Goal: Task Accomplishment & Management: Complete application form

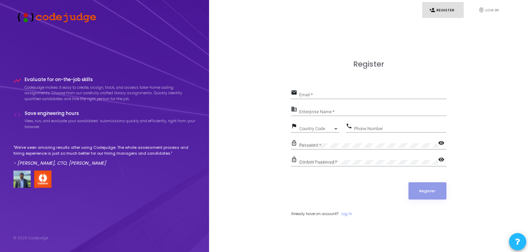
click at [311, 95] on input "Email *" at bounding box center [372, 95] width 147 height 5
type input "[EMAIL_ADDRESS][DOMAIN_NAME]"
click at [321, 112] on input "Enterprise Name *" at bounding box center [372, 112] width 147 height 5
paste input "Payoneer"
type input "Payoneer"
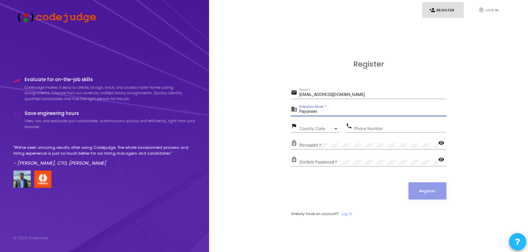
click at [326, 129] on div "Country Code" at bounding box center [316, 129] width 34 height 4
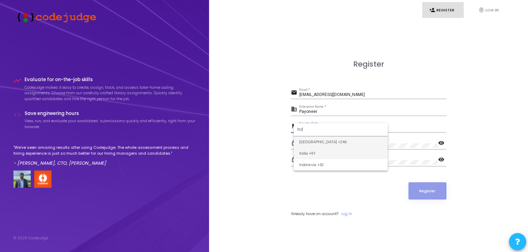
type input "Ind"
click at [311, 153] on span "India +91" at bounding box center [340, 153] width 83 height 11
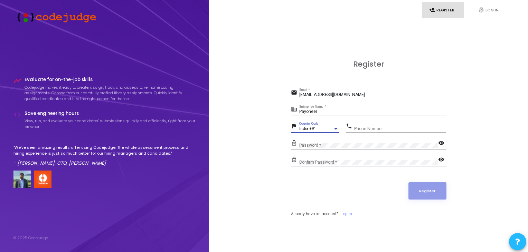
click at [358, 127] on input "Phone Number" at bounding box center [400, 129] width 92 height 5
type input "7011399153"
click at [316, 142] on div "Password *" at bounding box center [368, 144] width 139 height 11
click at [431, 194] on button "Register" at bounding box center [428, 191] width 38 height 17
click at [440, 144] on mat-icon "visibility" at bounding box center [442, 144] width 8 height 8
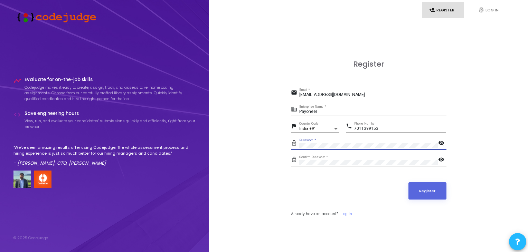
click at [440, 144] on mat-icon "visibility_off" at bounding box center [442, 144] width 8 height 8
click at [442, 158] on mat-icon "visibility" at bounding box center [442, 160] width 8 height 8
click at [442, 158] on mat-icon "visibility_off" at bounding box center [442, 160] width 8 height 8
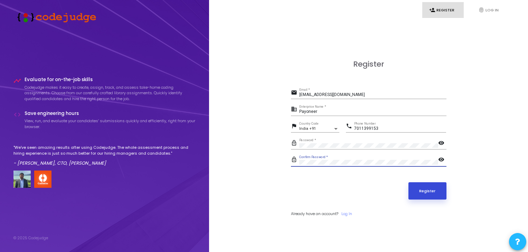
click at [423, 191] on button "Register" at bounding box center [428, 191] width 38 height 17
